Goal: Check status: Check status

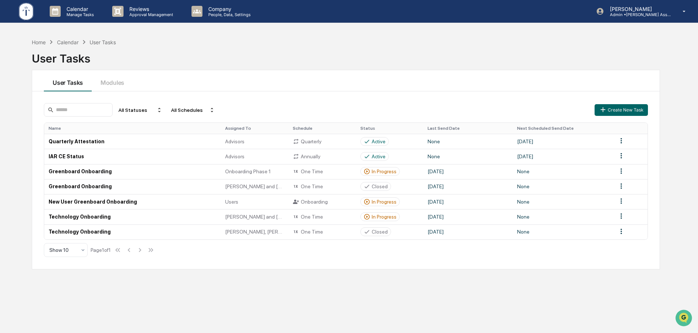
click at [235, 61] on div "User Tasks" at bounding box center [346, 55] width 628 height 19
click at [377, 218] on div "In Progress" at bounding box center [383, 217] width 25 height 6
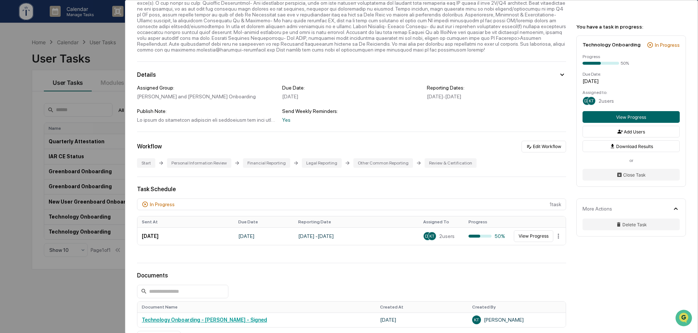
scroll to position [122, 0]
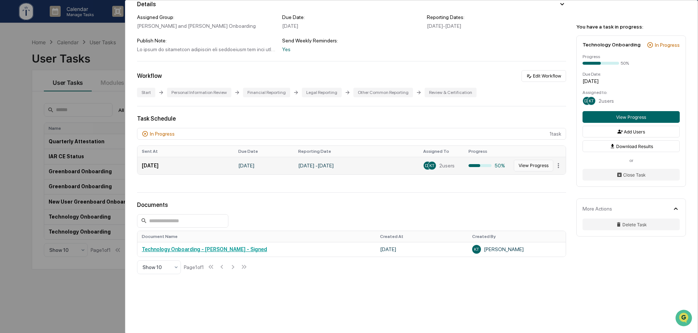
click at [529, 167] on button "View Progress" at bounding box center [533, 166] width 39 height 12
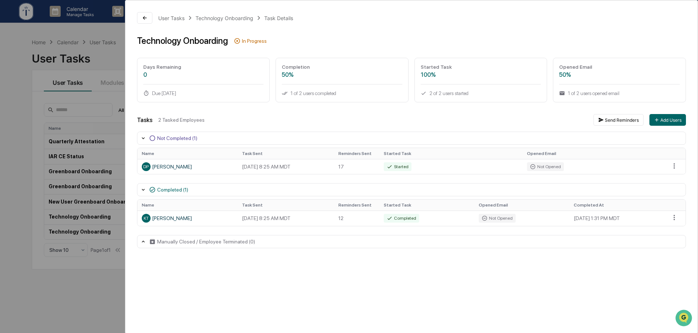
click at [107, 56] on div "User Tasks Technology Onboarding Task Details Technology Onboarding In Progress…" at bounding box center [349, 166] width 698 height 333
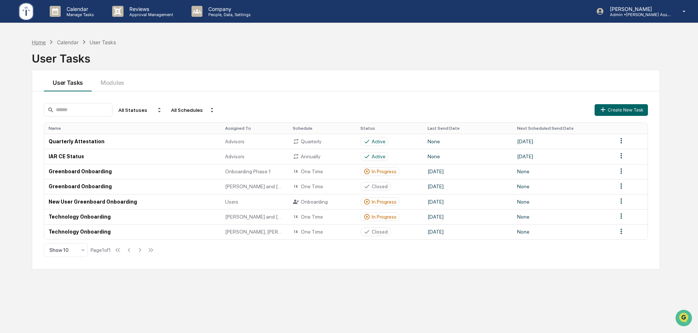
click at [43, 43] on div "Home" at bounding box center [39, 42] width 14 height 6
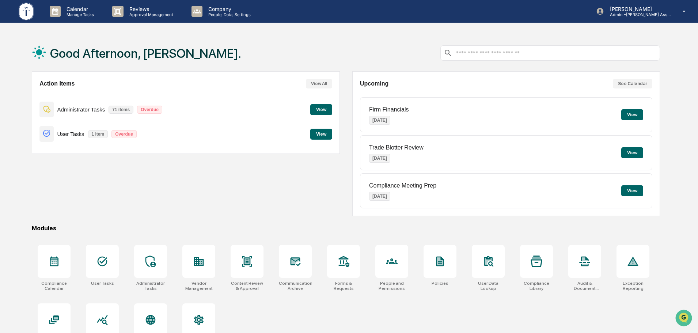
click at [313, 110] on button "View" at bounding box center [321, 109] width 22 height 11
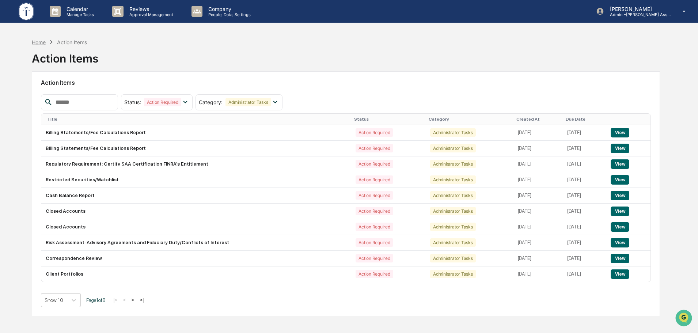
click at [43, 42] on div "Home" at bounding box center [39, 42] width 14 height 6
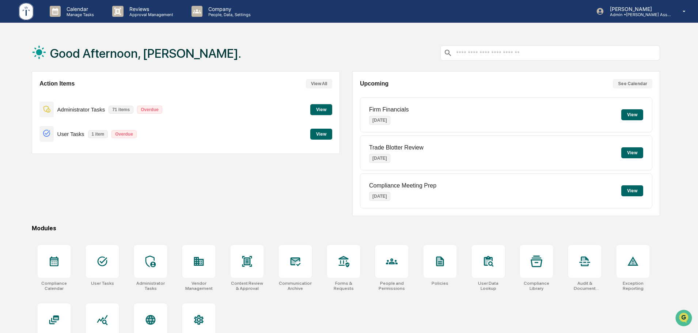
click at [255, 196] on div "Action Items View All Administrator Tasks 71 items Overdue View User Tasks 1 it…" at bounding box center [186, 143] width 308 height 145
click at [346, 107] on div "Action Items View All Administrator Tasks 71 items Overdue View User Tasks 1 it…" at bounding box center [346, 143] width 628 height 145
